Goal: Information Seeking & Learning: Learn about a topic

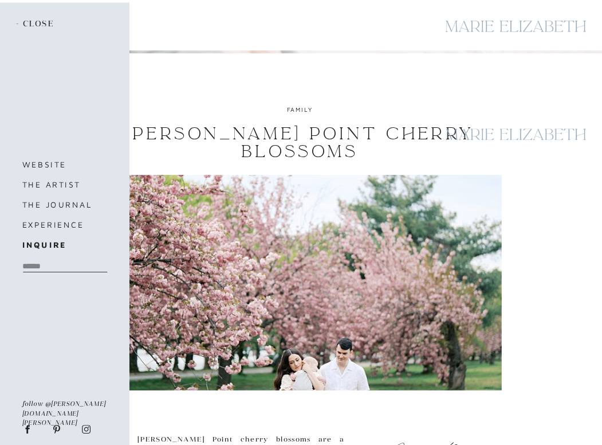
scroll to position [214, 0]
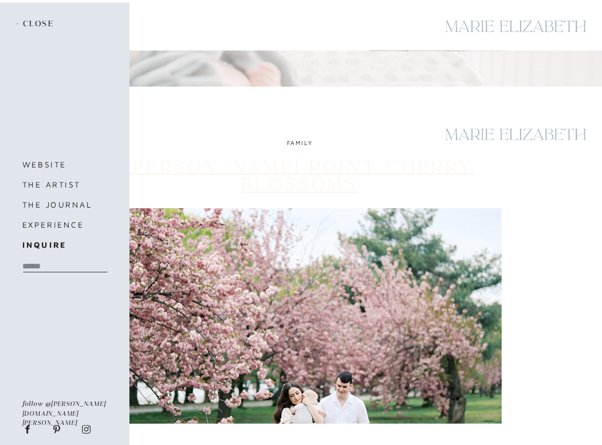
click at [287, 170] on link "[PERSON_NAME] Point Cherry Blossoms" at bounding box center [300, 175] width 349 height 39
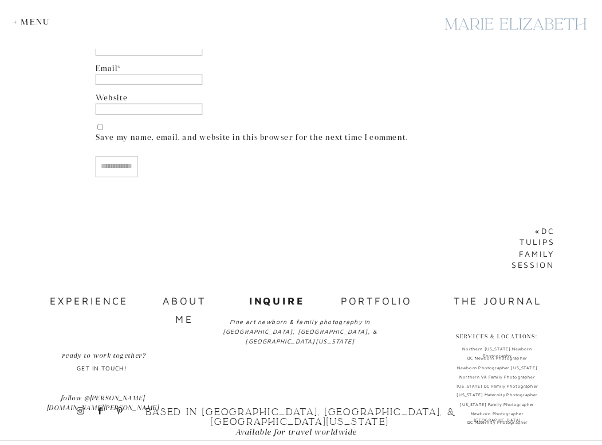
scroll to position [3029, 0]
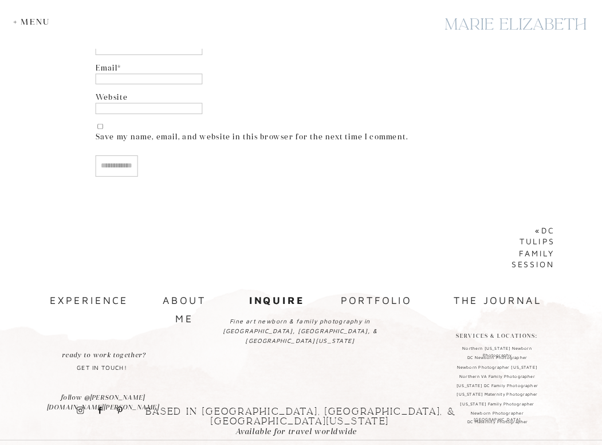
click at [201, 295] on nav "about me" at bounding box center [187, 300] width 66 height 17
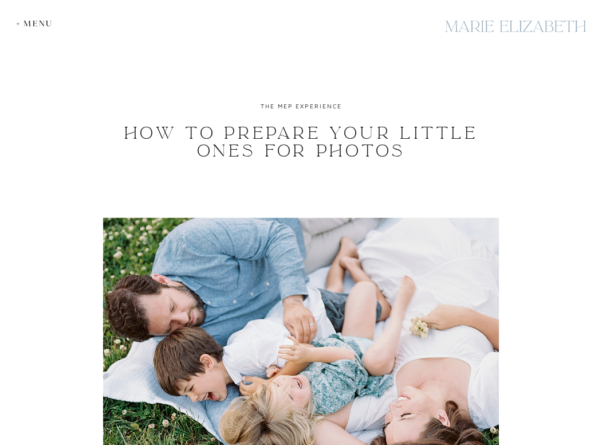
click at [30, 23] on div "+ Menu" at bounding box center [37, 24] width 42 height 10
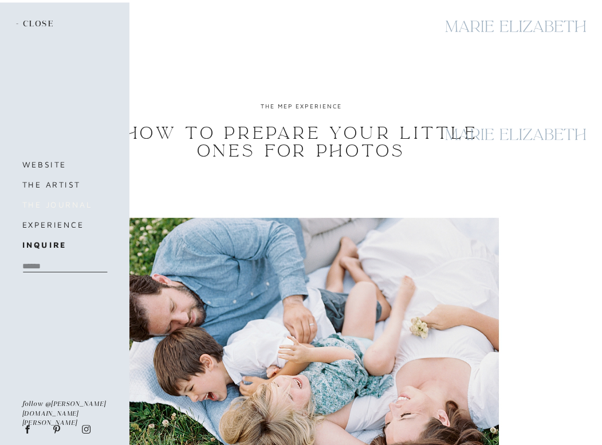
click at [53, 200] on h3 "the journal" at bounding box center [64, 204] width 84 height 14
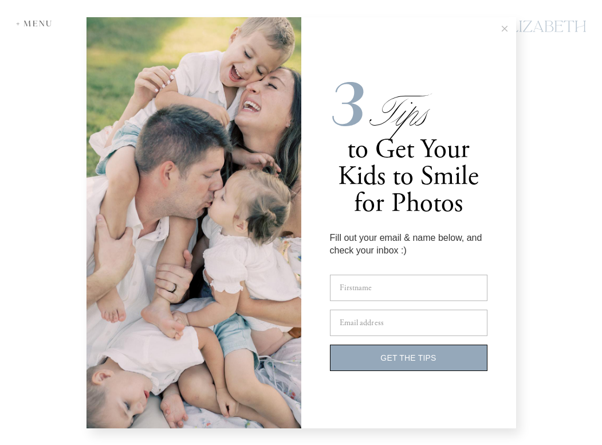
scroll to position [2355, 0]
click at [504, 32] on icon at bounding box center [505, 29] width 6 height 6
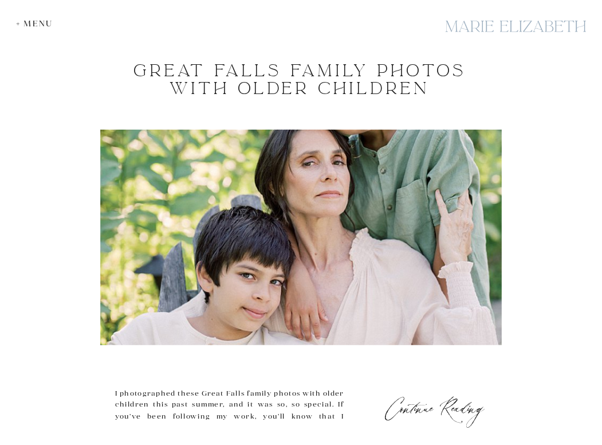
scroll to position [2860, 0]
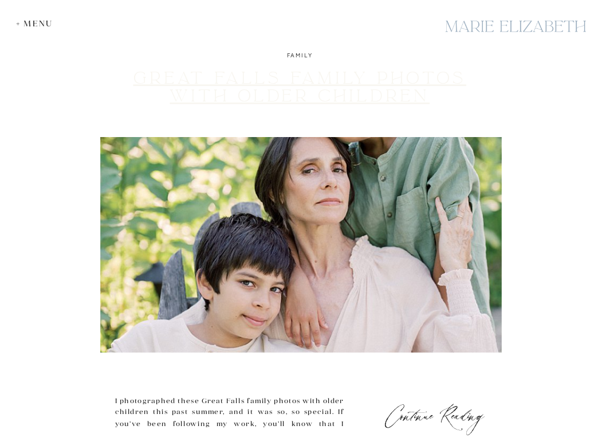
click at [345, 100] on link "Great Falls Family Photos with Older Children" at bounding box center [301, 87] width 334 height 39
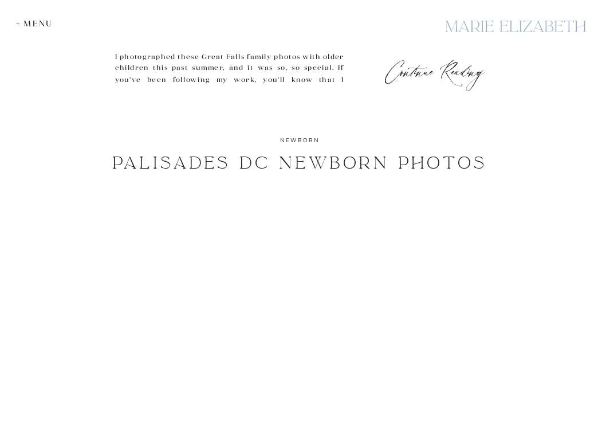
scroll to position [3206, 0]
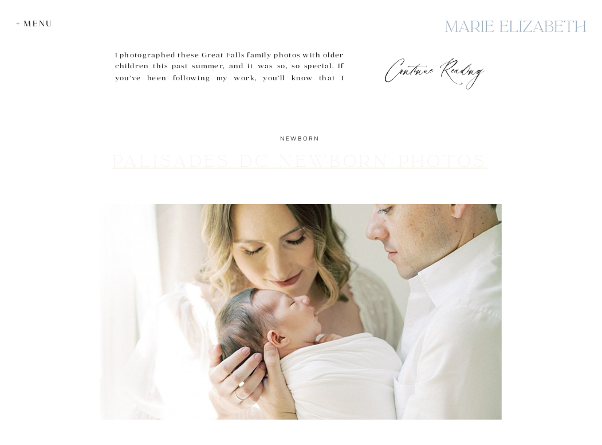
click at [242, 159] on link "Palisades DC Newborn Photos" at bounding box center [299, 161] width 375 height 21
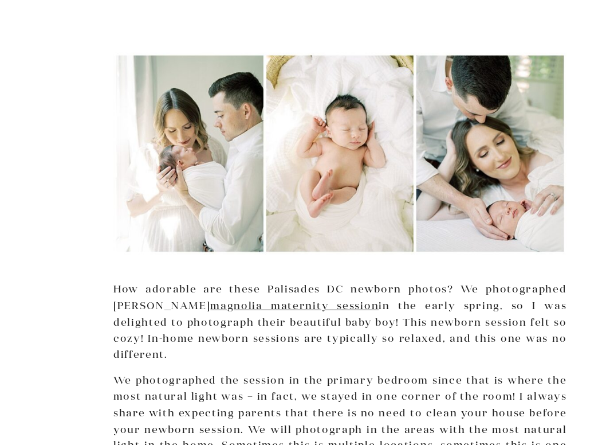
scroll to position [117, 0]
click at [225, 315] on link "magnolia maternity session" at bounding box center [260, 320] width 149 height 11
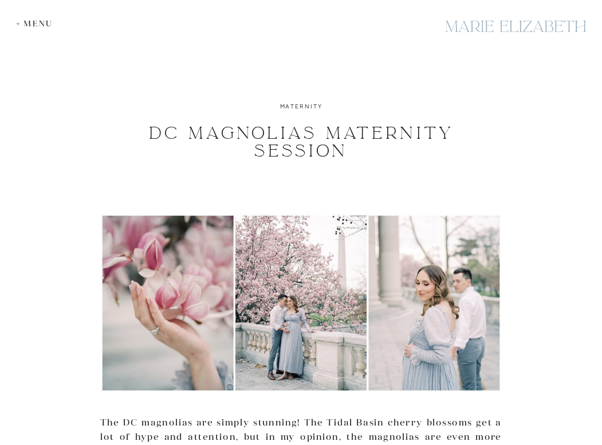
click at [44, 22] on div "+ Menu" at bounding box center [37, 24] width 42 height 10
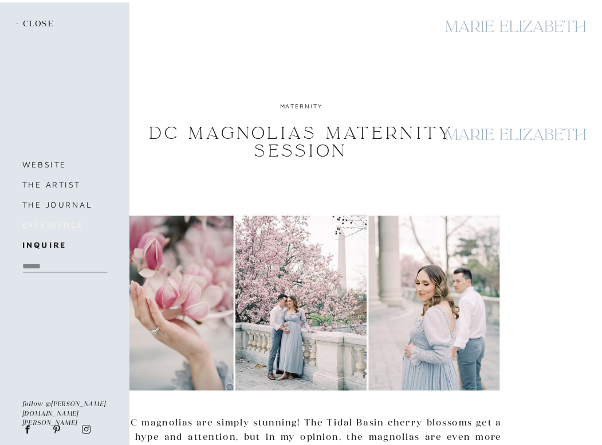
click at [48, 223] on h3 "experience" at bounding box center [70, 224] width 96 height 14
